Goal: Task Accomplishment & Management: Manage account settings

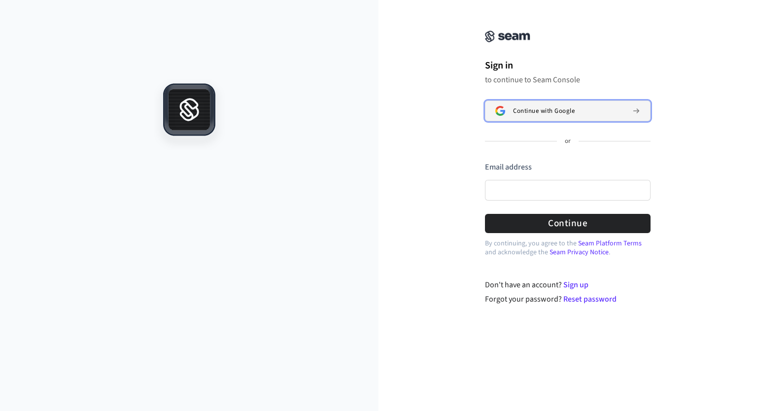
click at [521, 110] on span "Continue with Google" at bounding box center [544, 111] width 62 height 8
click at [586, 116] on button "Continue with Google" at bounding box center [568, 111] width 166 height 21
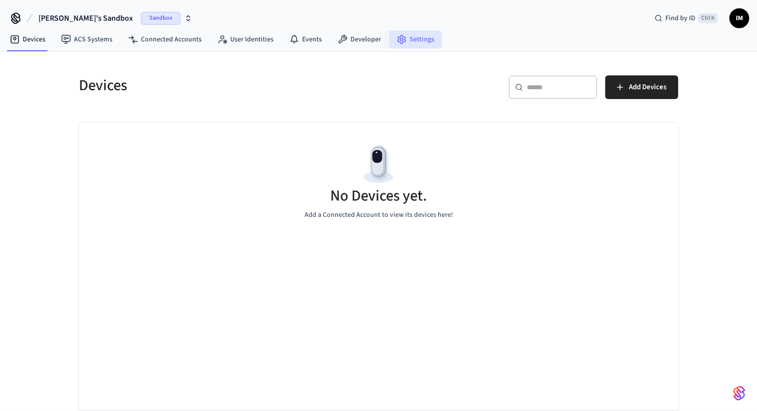
click at [403, 34] on link "Settings" at bounding box center [415, 40] width 53 height 18
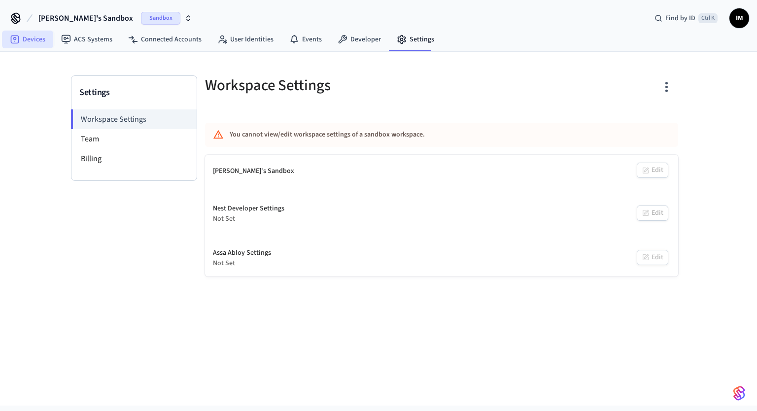
click at [40, 39] on link "Devices" at bounding box center [27, 40] width 51 height 18
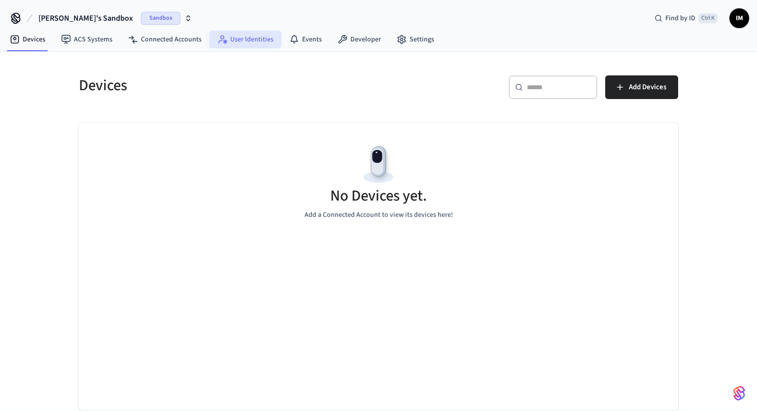
click at [232, 41] on link "User Identities" at bounding box center [245, 40] width 72 height 18
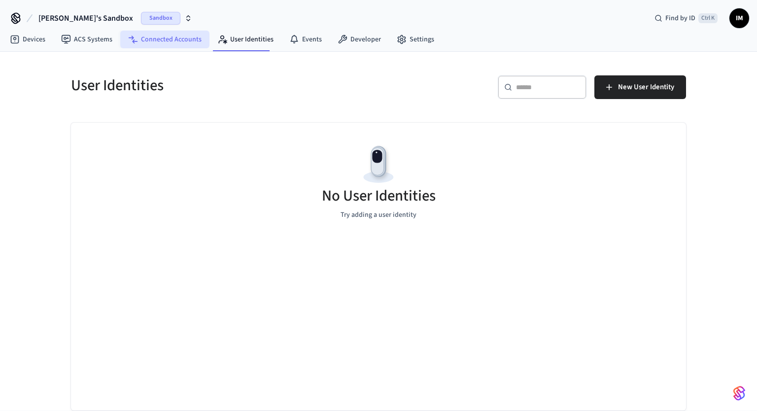
click at [154, 42] on link "Connected Accounts" at bounding box center [164, 40] width 89 height 18
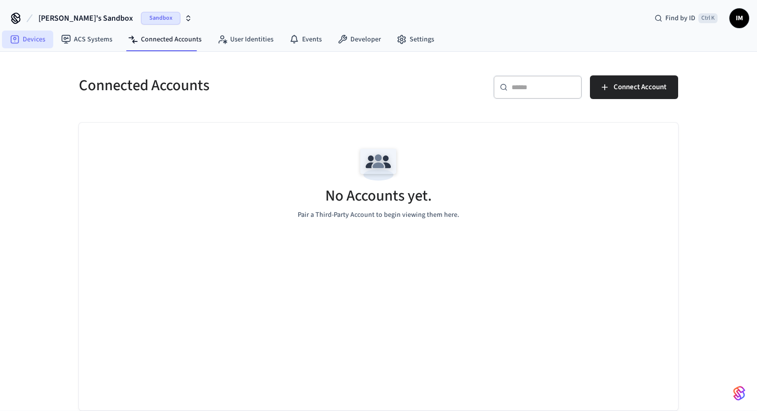
click at [37, 40] on link "Devices" at bounding box center [27, 40] width 51 height 18
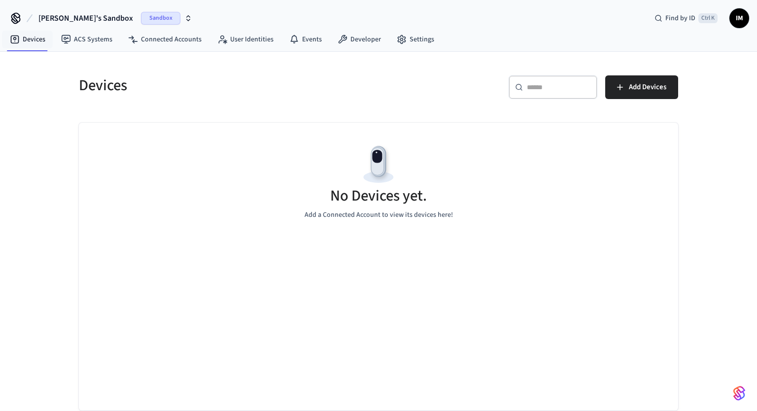
click at [187, 19] on icon "button" at bounding box center [188, 19] width 3 height 1
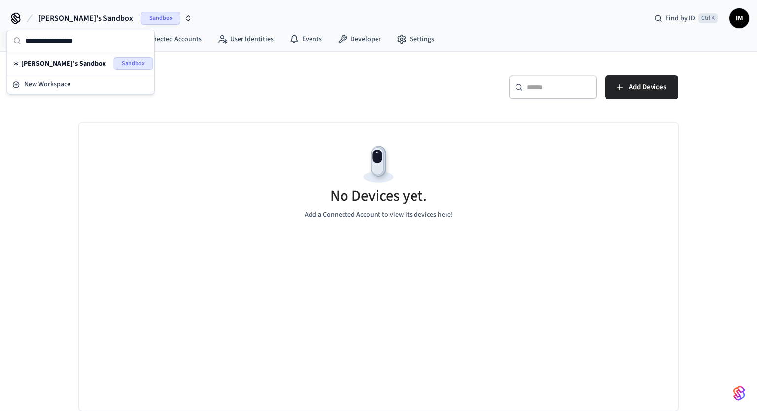
click at [12, 19] on icon at bounding box center [16, 20] width 8 height 6
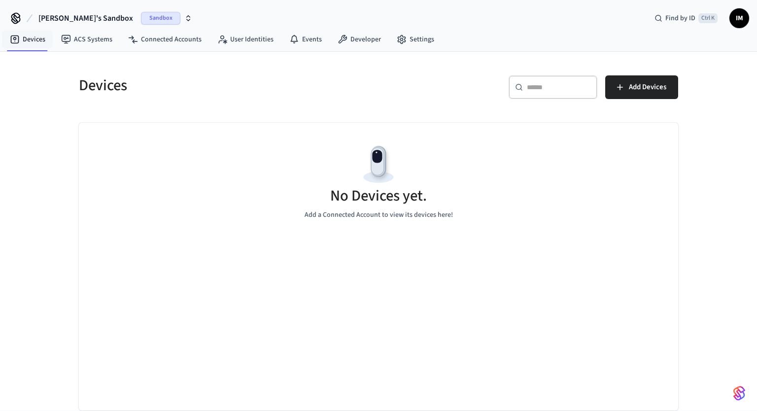
click at [12, 19] on icon at bounding box center [16, 20] width 8 height 6
click at [65, 19] on span "Isaac's Sandbox" at bounding box center [85, 18] width 95 height 12
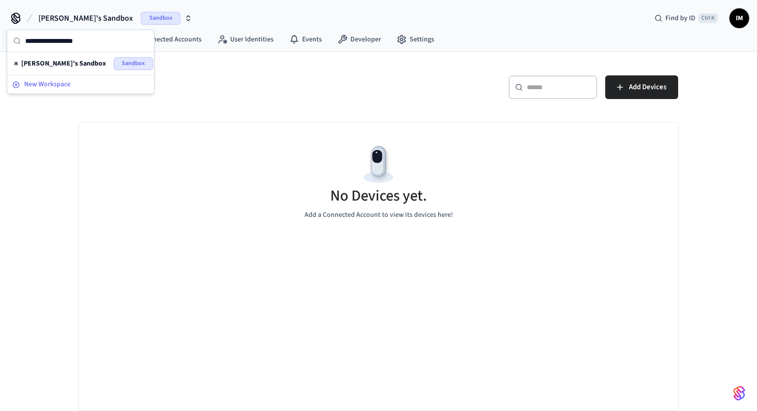
click at [52, 81] on span "New Workspace" at bounding box center [47, 84] width 46 height 10
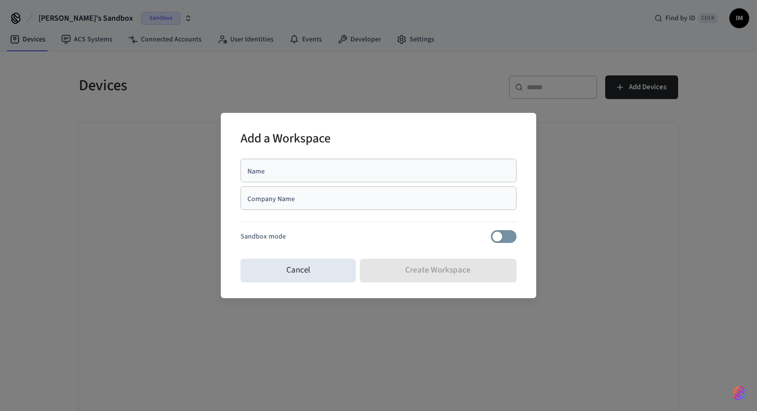
click at [304, 178] on div "Name" at bounding box center [378, 171] width 276 height 24
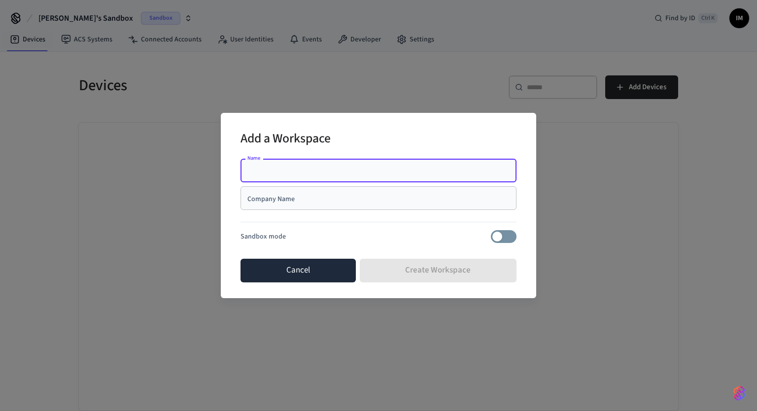
click at [336, 269] on button "Cancel" at bounding box center [297, 271] width 115 height 24
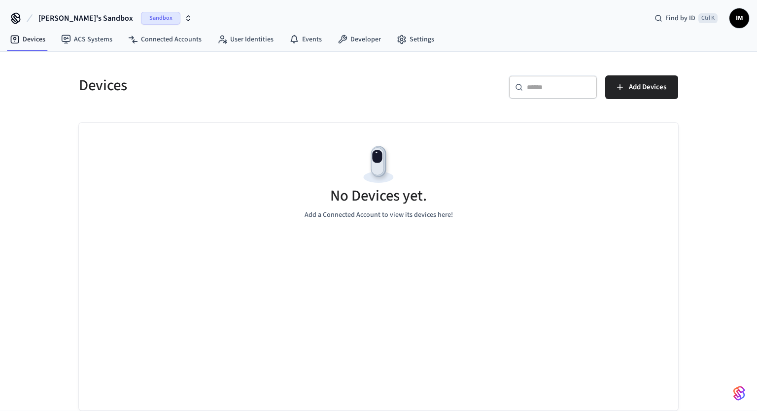
click at [184, 18] on icon "button" at bounding box center [188, 18] width 8 height 8
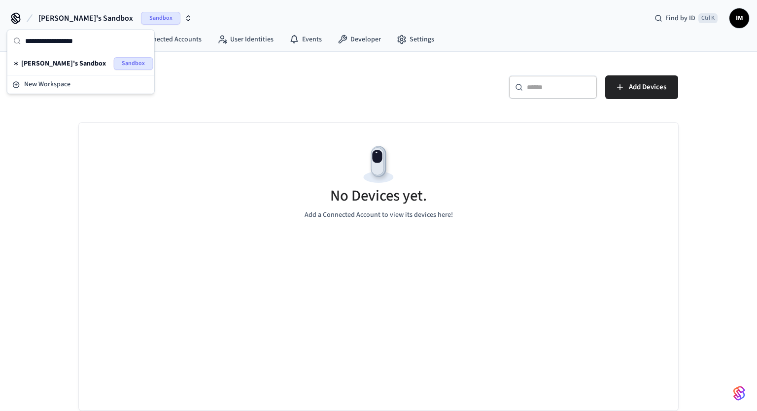
click at [58, 66] on span "Isaac's Sandbox" at bounding box center [63, 64] width 85 height 10
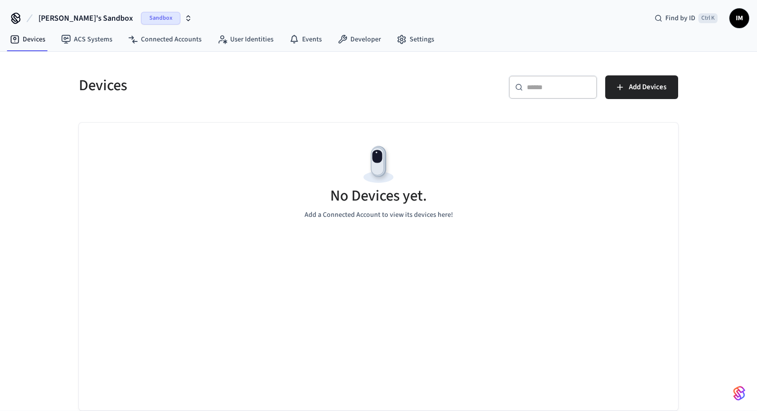
click at [18, 14] on icon at bounding box center [16, 17] width 8 height 8
click at [51, 19] on span "Isaac's Sandbox" at bounding box center [85, 18] width 95 height 12
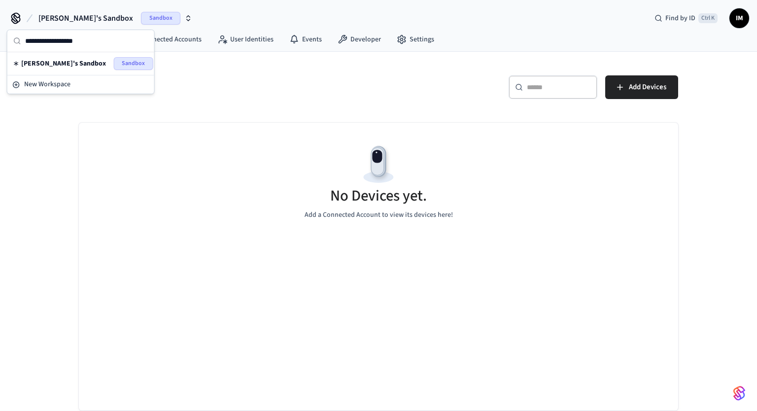
click at [51, 19] on span "Isaac's Sandbox" at bounding box center [85, 18] width 95 height 12
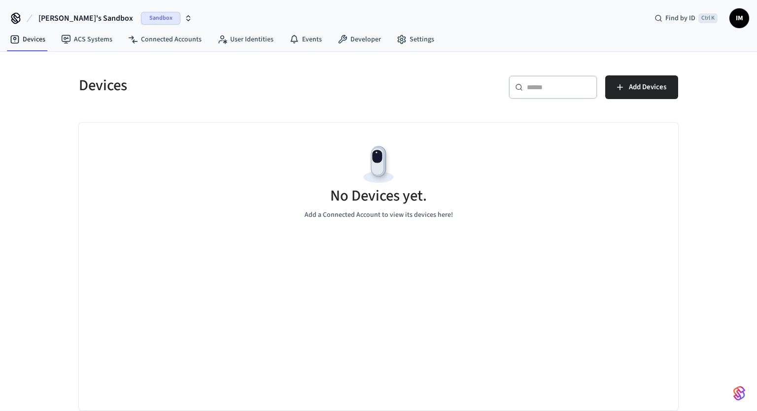
click at [51, 19] on span "Isaac's Sandbox" at bounding box center [85, 18] width 95 height 12
click at [12, 17] on icon at bounding box center [16, 17] width 8 height 8
click at [72, 19] on span "Isaac's Sandbox" at bounding box center [85, 18] width 95 height 12
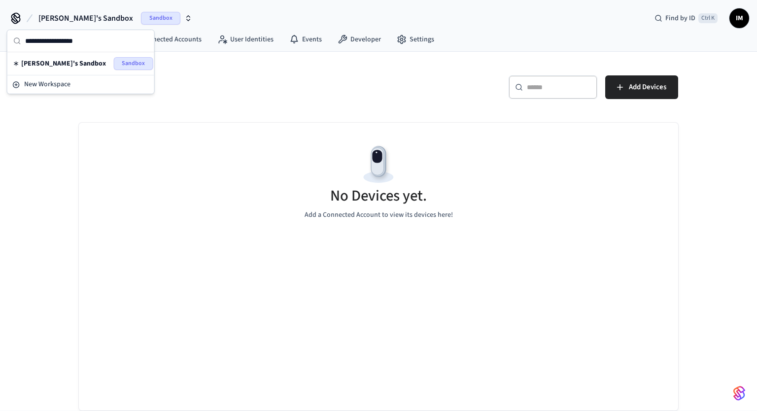
click at [125, 61] on span "Sandbox" at bounding box center [133, 63] width 39 height 13
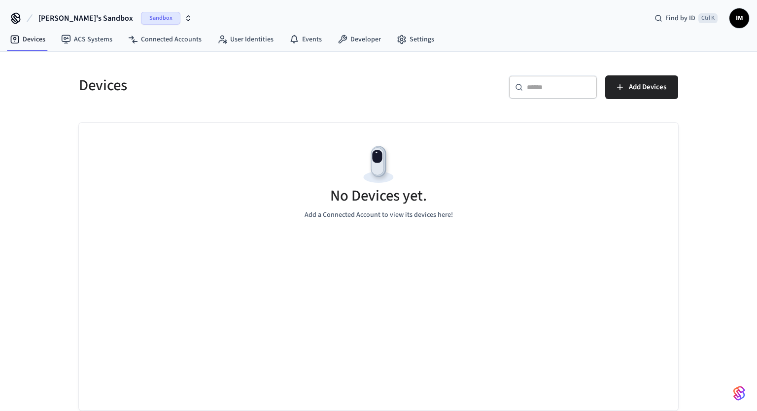
drag, startPoint x: 739, startPoint y: 393, endPoint x: 725, endPoint y: 176, distance: 217.7
click at [725, 176] on div "Devices ​ ​ Add Devices No Devices yet. Add a Connected Account to view its dev…" at bounding box center [378, 231] width 757 height 359
click at [666, 21] on span "Find by ID" at bounding box center [680, 18] width 30 height 10
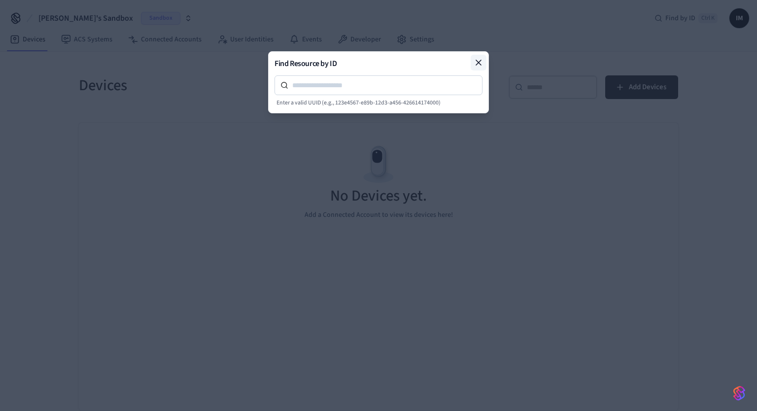
click at [475, 59] on icon at bounding box center [479, 63] width 10 height 10
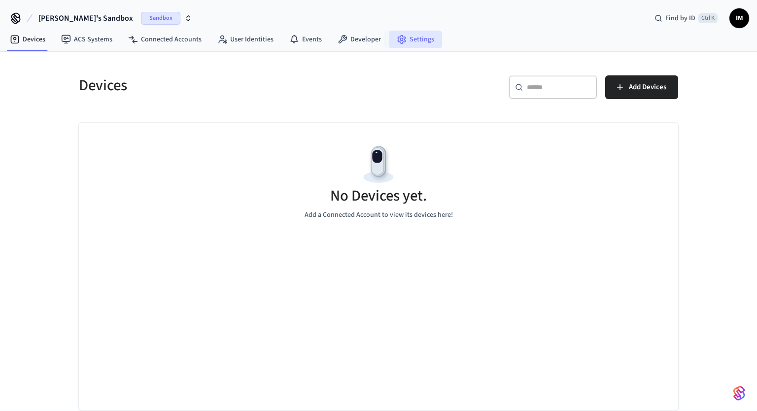
click at [418, 34] on link "Settings" at bounding box center [415, 40] width 53 height 18
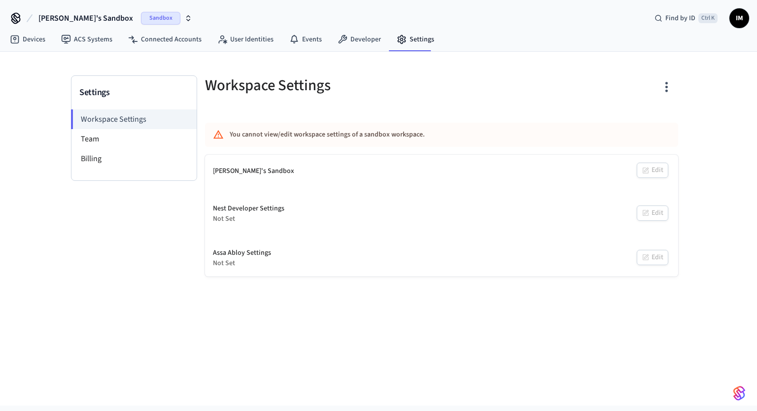
click at [355, 161] on div "Isaac's Sandbox Edit" at bounding box center [441, 171] width 473 height 33
click at [650, 169] on div "Isaac's Sandbox Edit" at bounding box center [441, 171] width 473 height 33
click at [91, 17] on span "Isaac's Sandbox" at bounding box center [85, 18] width 95 height 12
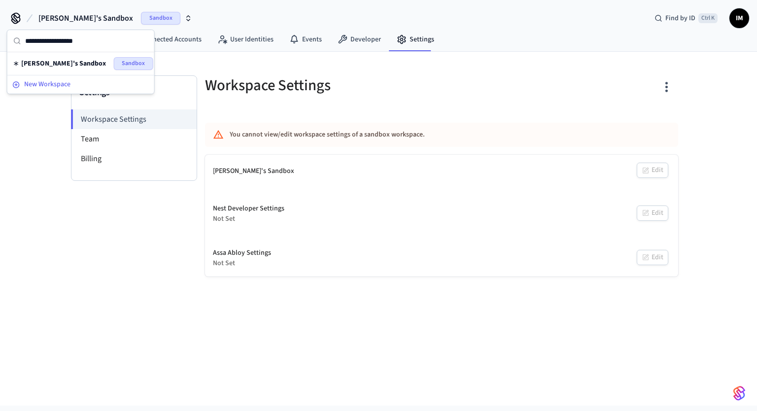
click at [49, 81] on span "New Workspace" at bounding box center [47, 84] width 46 height 10
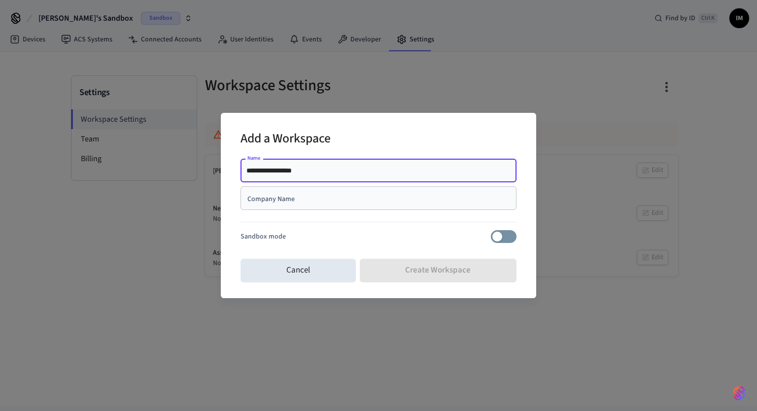
type input "**********"
click at [294, 202] on input "Company Name" at bounding box center [378, 198] width 264 height 10
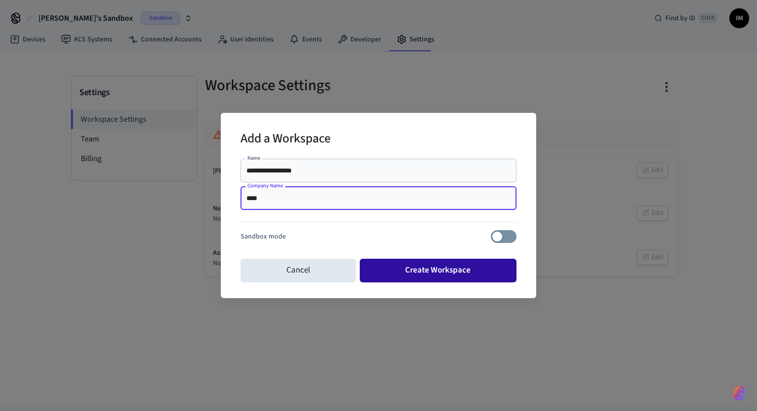
type input "****"
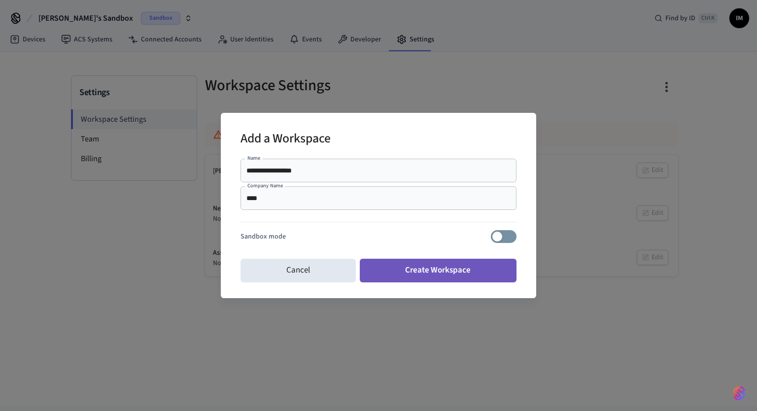
click at [382, 267] on button "Create Workspace" at bounding box center [438, 271] width 157 height 24
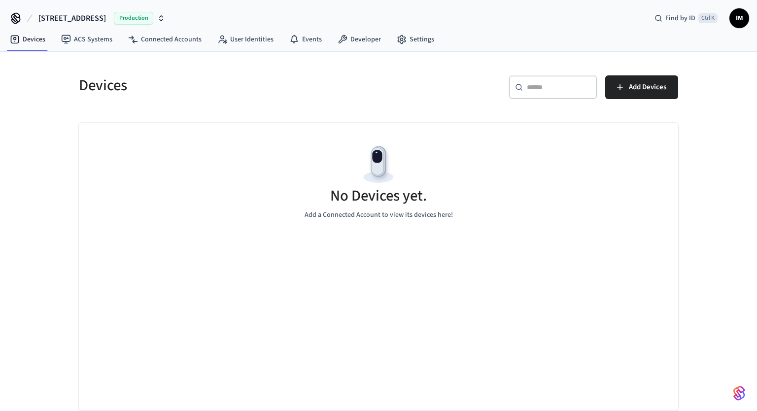
click at [97, 20] on span "1437 Jefferson Ave" at bounding box center [72, 18] width 68 height 12
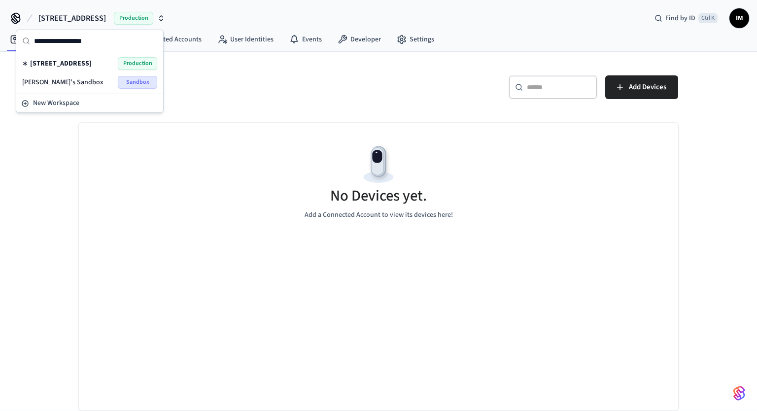
click at [97, 20] on span "1437 Jefferson Ave" at bounding box center [72, 18] width 68 height 12
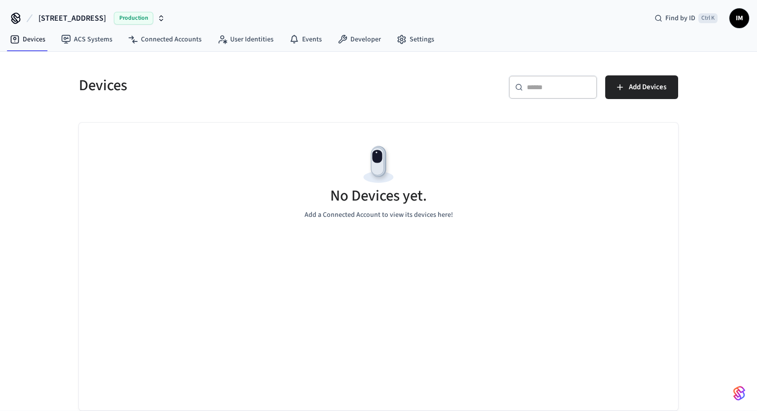
click at [16, 16] on icon at bounding box center [16, 17] width 8 height 8
click at [24, 41] on link "Devices" at bounding box center [27, 40] width 51 height 18
click at [359, 40] on link "Developer" at bounding box center [359, 40] width 59 height 18
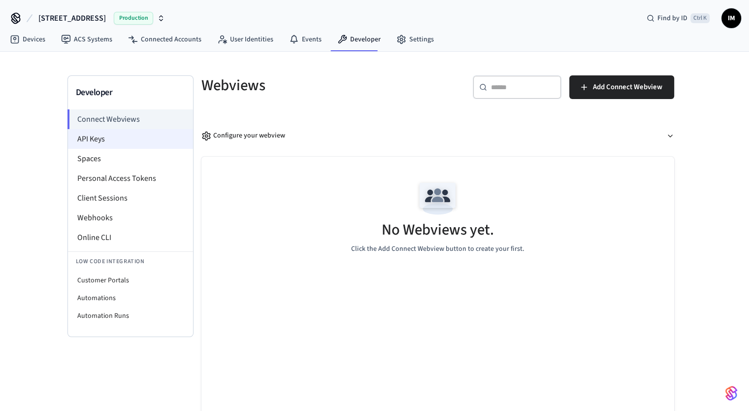
click at [126, 134] on li "API Keys" at bounding box center [130, 139] width 125 height 20
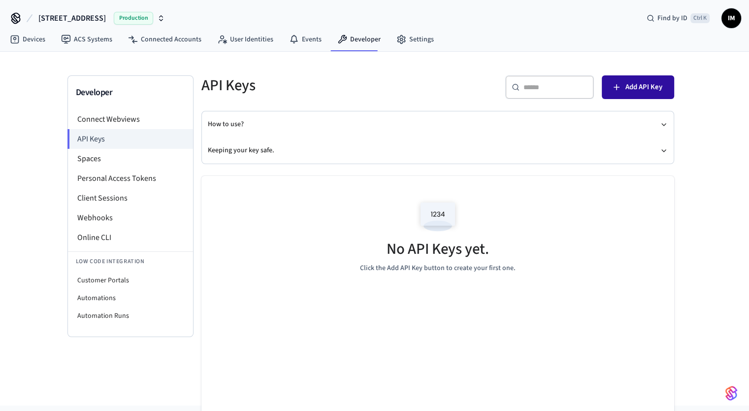
click at [638, 94] on button "Add API Key" at bounding box center [638, 87] width 72 height 24
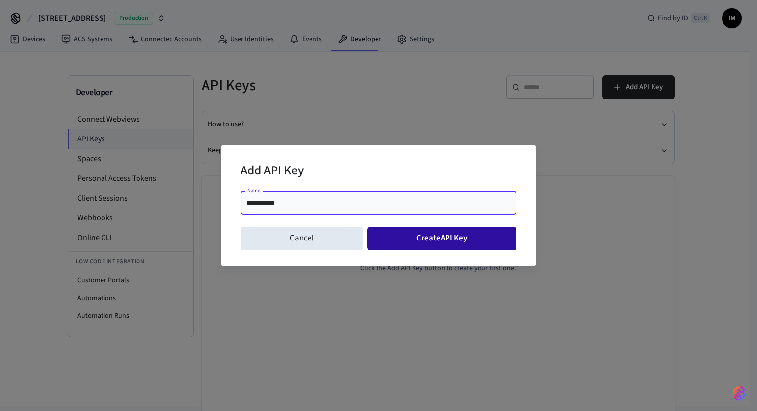
type input "**********"
click at [417, 241] on button "Create API Key" at bounding box center [442, 239] width 150 height 24
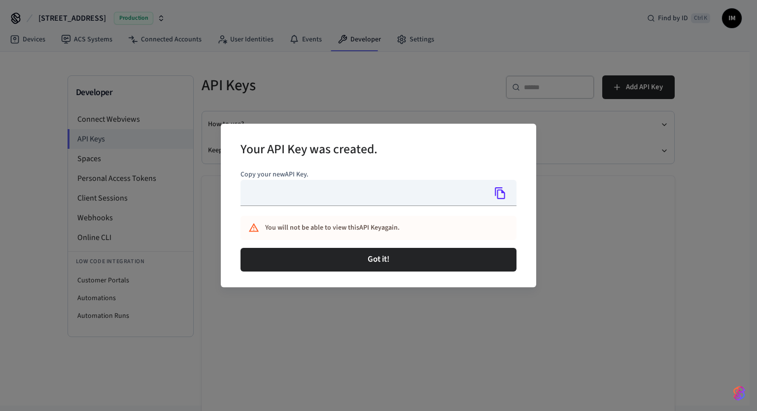
type input "**********"
click at [501, 193] on icon "Copy" at bounding box center [500, 193] width 13 height 13
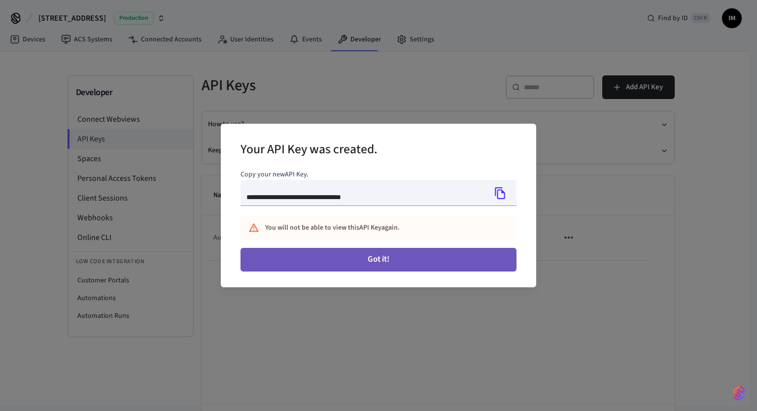
click at [411, 270] on button "Got it!" at bounding box center [378, 260] width 276 height 24
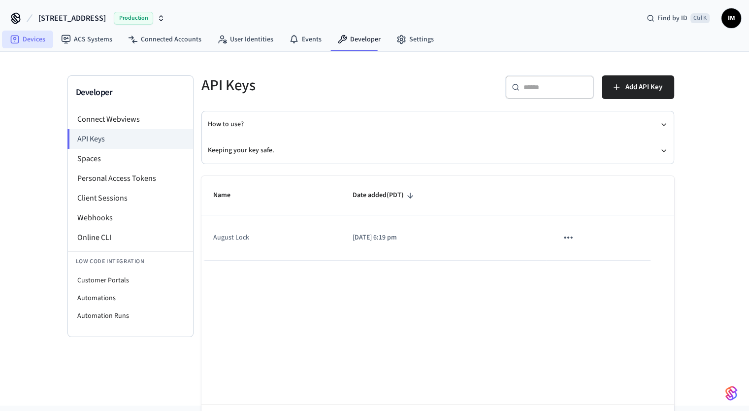
click at [32, 37] on link "Devices" at bounding box center [27, 40] width 51 height 18
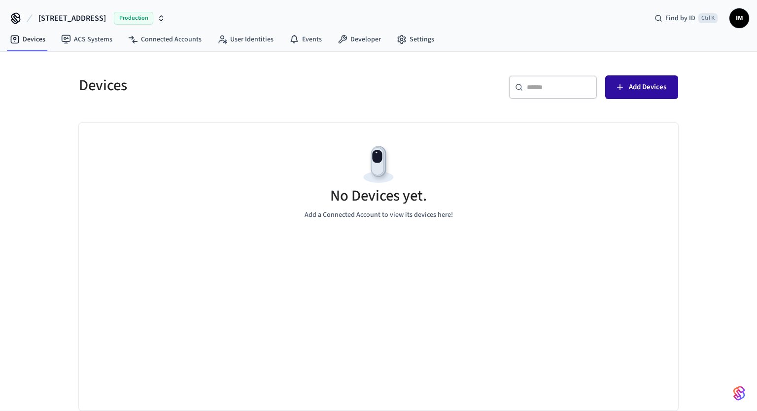
click at [625, 87] on button "Add Devices" at bounding box center [641, 87] width 73 height 24
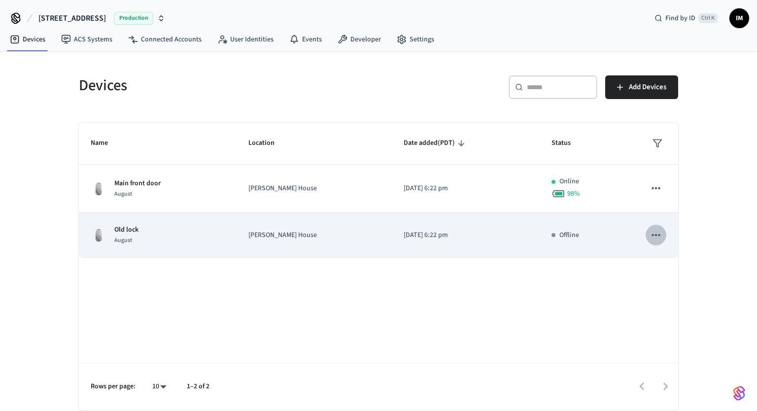
click at [657, 234] on icon "sticky table" at bounding box center [655, 235] width 13 height 13
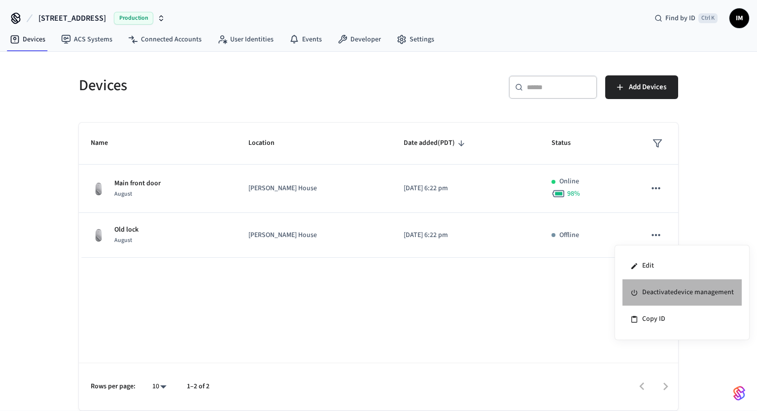
click at [658, 299] on li "Deactivate device management" at bounding box center [681, 292] width 119 height 27
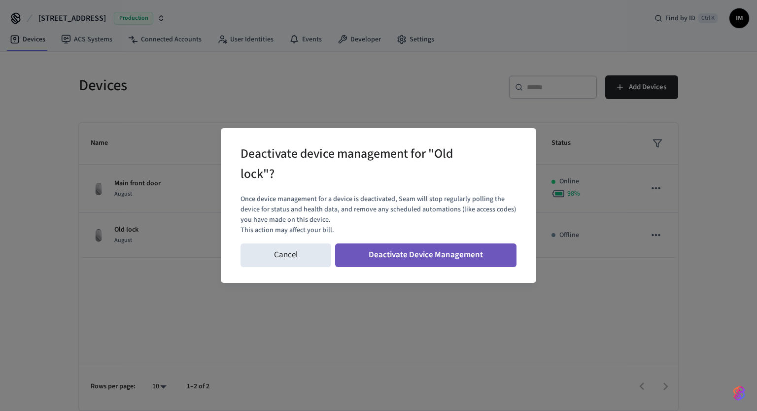
click at [483, 260] on button "Deactivate Device Management" at bounding box center [425, 255] width 181 height 24
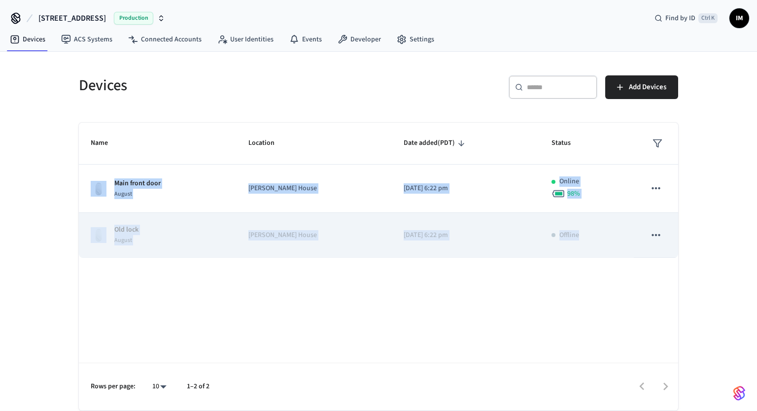
drag, startPoint x: 635, startPoint y: 240, endPoint x: 627, endPoint y: 242, distance: 7.6
click at [627, 242] on tr "Old lock August McQuillen House 2025/08/19 at 6:22 pm Offline" at bounding box center [378, 235] width 599 height 45
click at [654, 237] on icon "sticky table" at bounding box center [655, 235] width 13 height 13
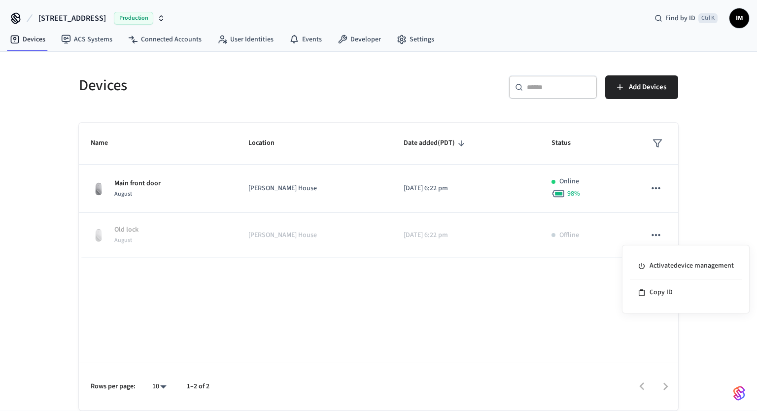
drag, startPoint x: 627, startPoint y: 225, endPoint x: 673, endPoint y: 213, distance: 47.8
click at [673, 213] on div at bounding box center [378, 205] width 757 height 411
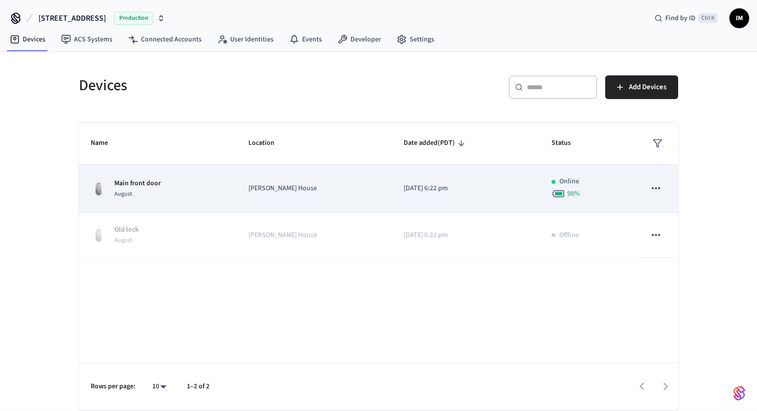
click at [282, 178] on td "McQuillen House" at bounding box center [314, 189] width 155 height 48
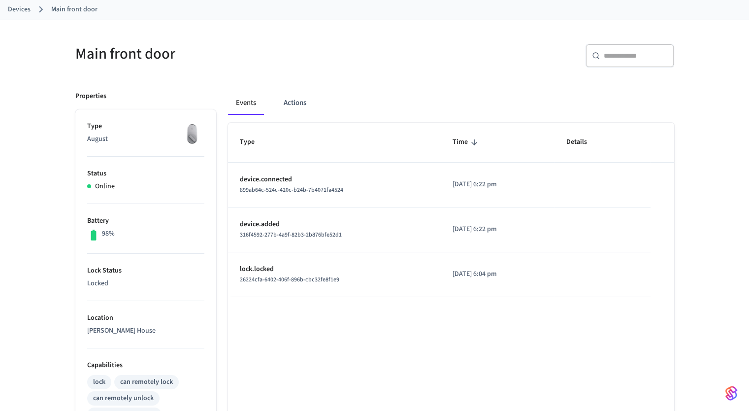
scroll to position [53, 0]
click at [282, 109] on button "Actions" at bounding box center [295, 103] width 38 height 24
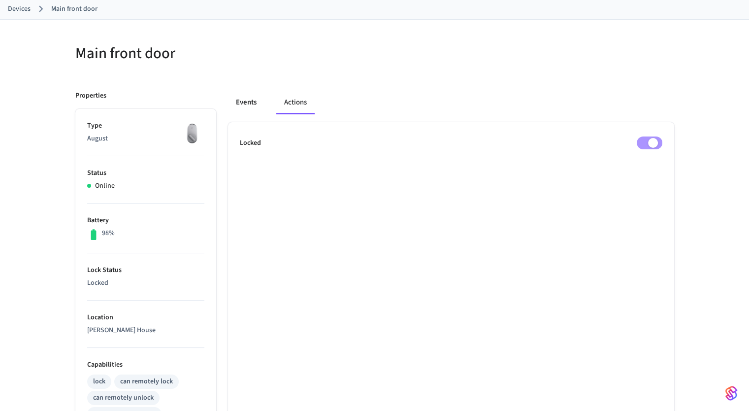
click at [245, 103] on button "Events" at bounding box center [246, 103] width 36 height 24
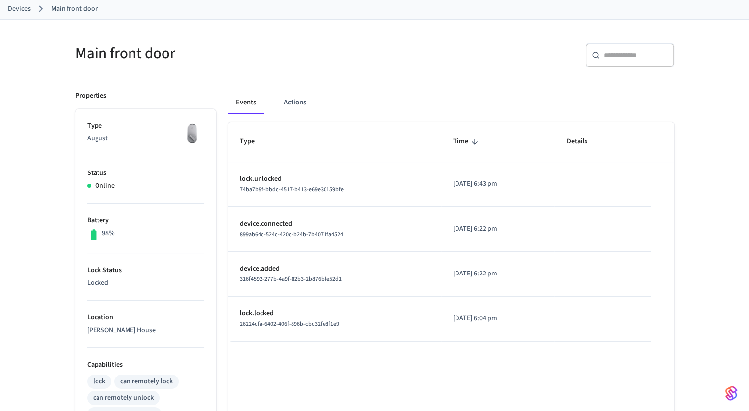
click at [99, 269] on p "Lock Status" at bounding box center [145, 270] width 117 height 10
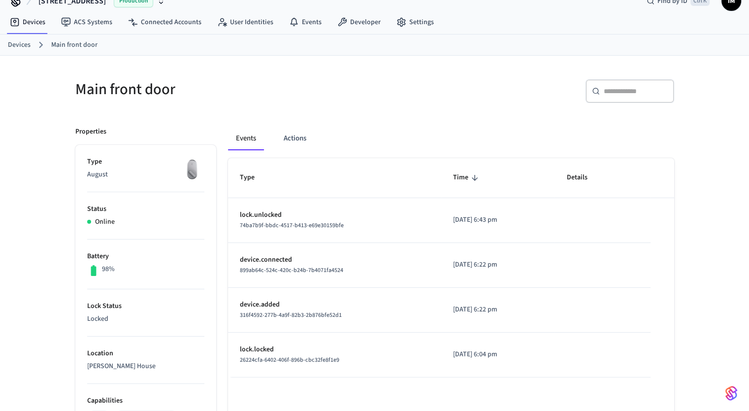
scroll to position [0, 0]
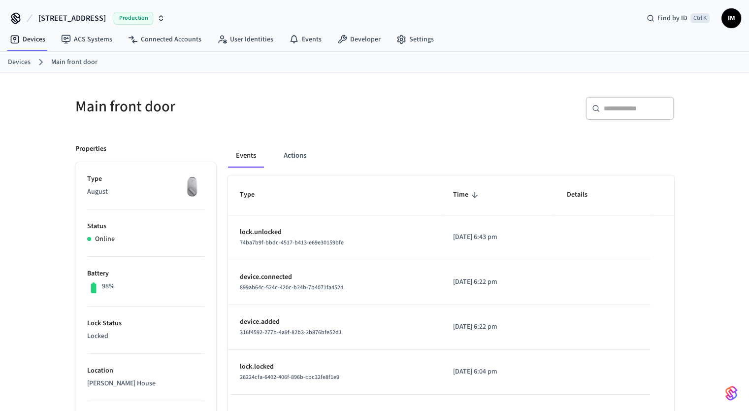
click at [732, 21] on span "IM" at bounding box center [732, 18] width 18 height 18
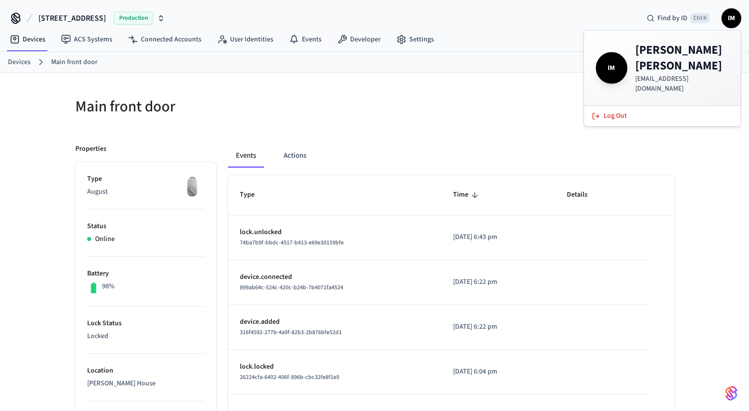
click at [512, 103] on div "​ ​" at bounding box center [528, 113] width 294 height 32
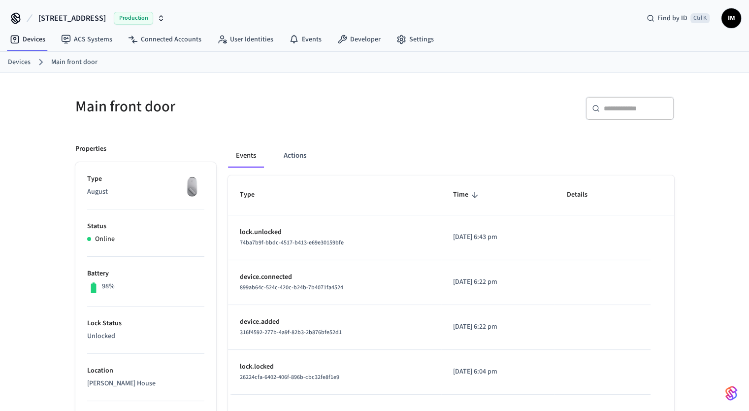
click at [131, 279] on li "Battery 98%" at bounding box center [145, 282] width 117 height 50
click at [305, 40] on link "Events" at bounding box center [305, 40] width 48 height 18
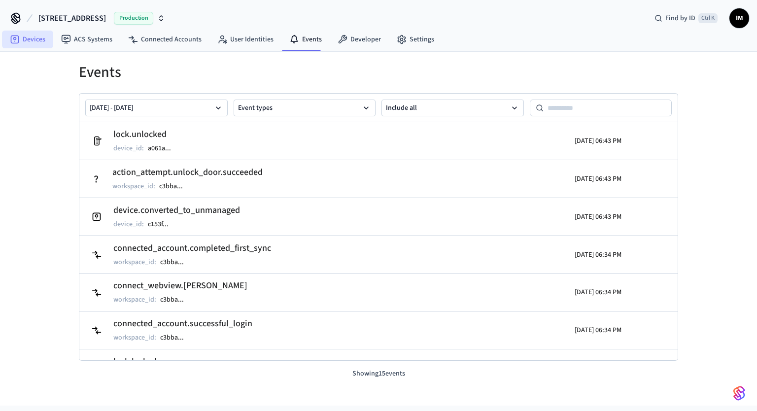
click at [40, 44] on link "Devices" at bounding box center [27, 40] width 51 height 18
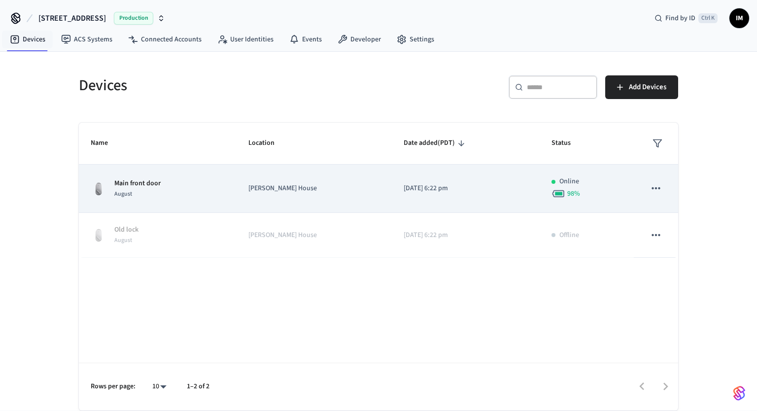
click at [656, 187] on icon "sticky table" at bounding box center [655, 188] width 8 height 2
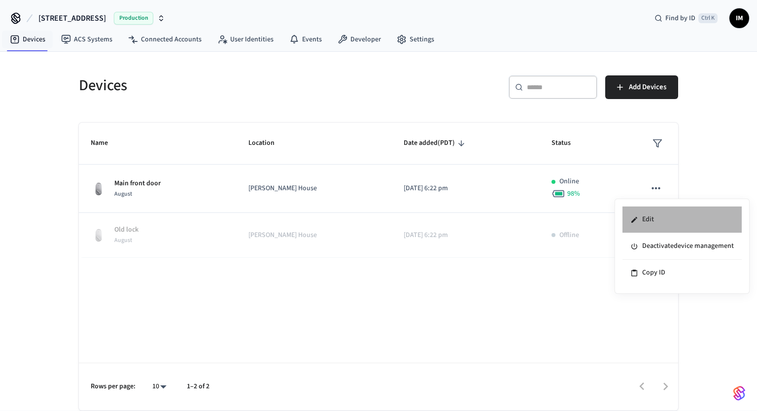
click at [650, 216] on li "Edit" at bounding box center [681, 219] width 119 height 27
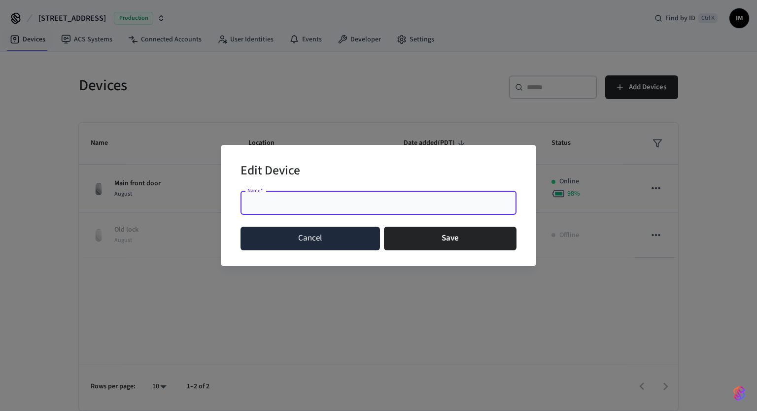
click at [361, 240] on button "Cancel" at bounding box center [309, 239] width 139 height 24
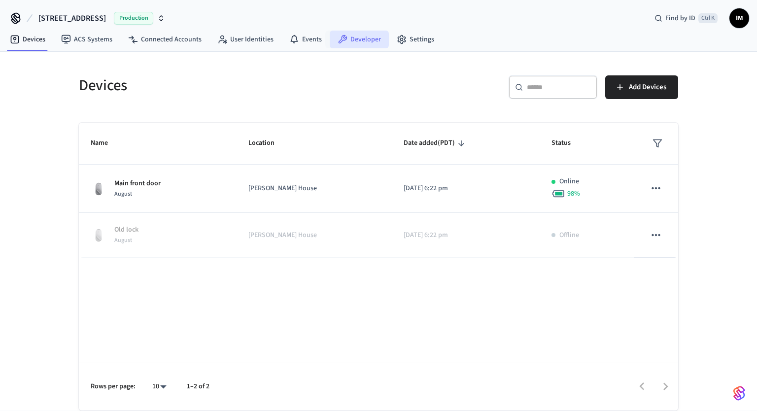
click at [362, 42] on link "Developer" at bounding box center [359, 40] width 59 height 18
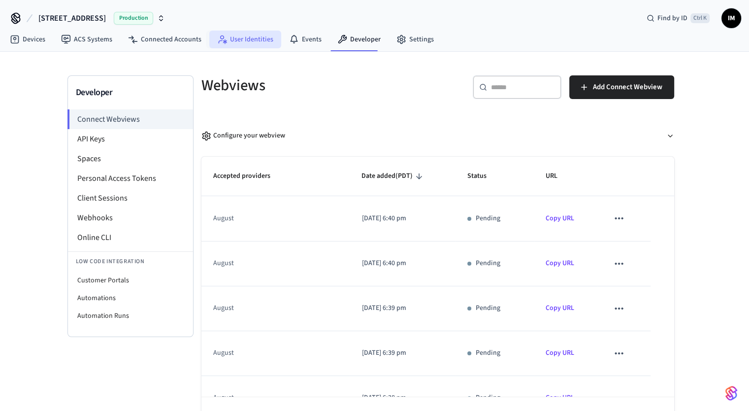
click at [251, 31] on link "User Identities" at bounding box center [245, 40] width 72 height 18
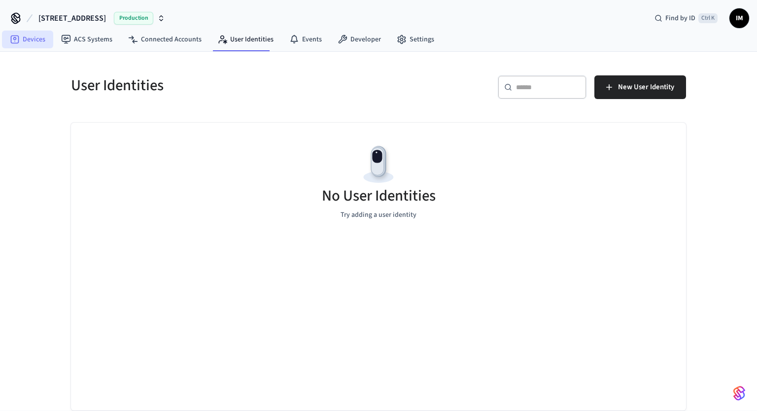
click at [29, 37] on link "Devices" at bounding box center [27, 40] width 51 height 18
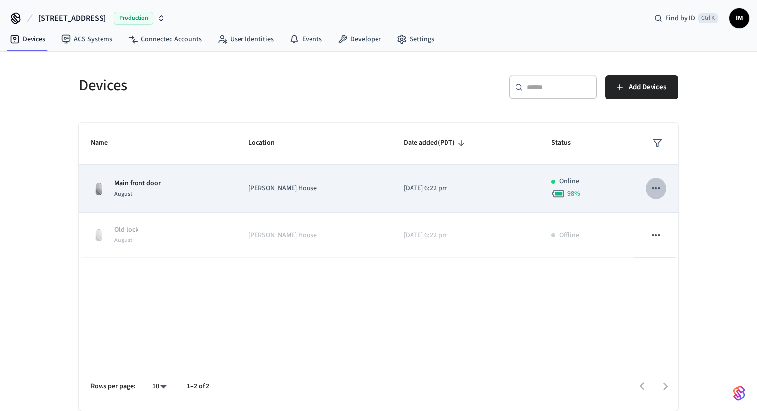
click at [659, 196] on button "sticky table" at bounding box center [655, 188] width 21 height 21
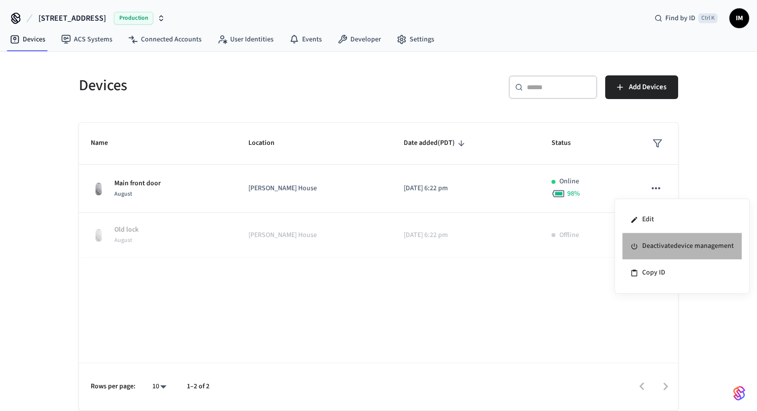
click at [653, 236] on li "Deactivate device management" at bounding box center [681, 246] width 119 height 27
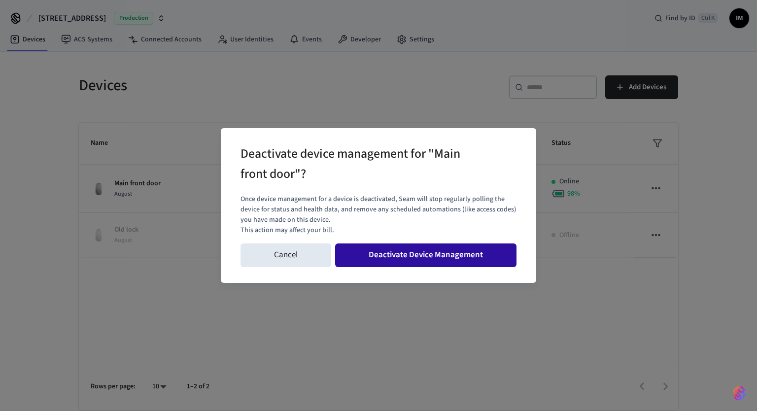
click at [396, 252] on button "Deactivate Device Management" at bounding box center [425, 255] width 181 height 24
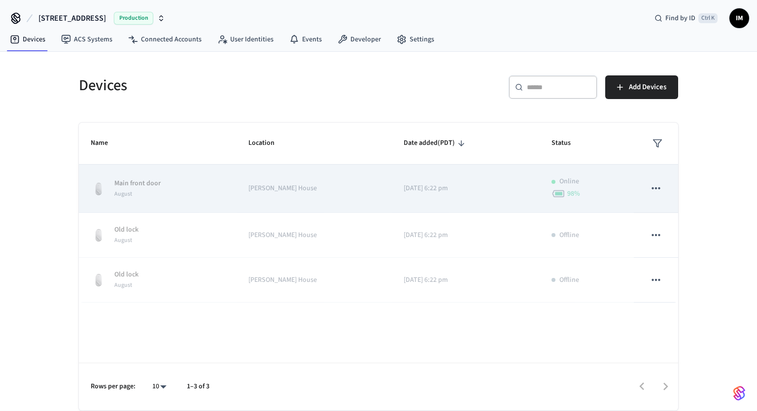
click at [653, 184] on icon "sticky table" at bounding box center [655, 188] width 13 height 13
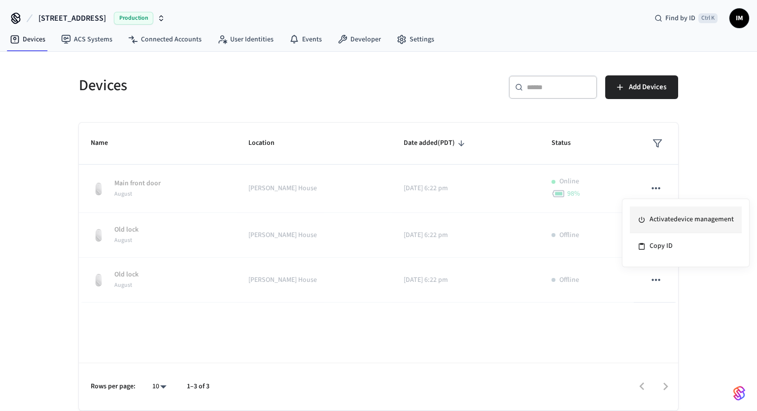
click at [652, 219] on li "Activate device management" at bounding box center [686, 219] width 112 height 27
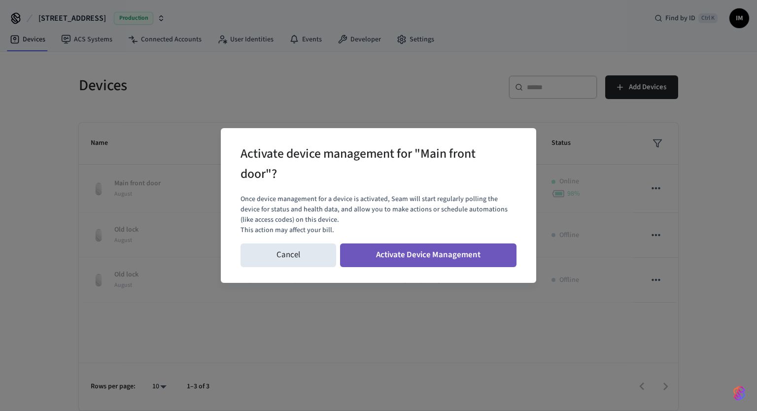
click at [452, 256] on button "Activate Device Management" at bounding box center [428, 255] width 176 height 24
